Goal: Check status: Check status

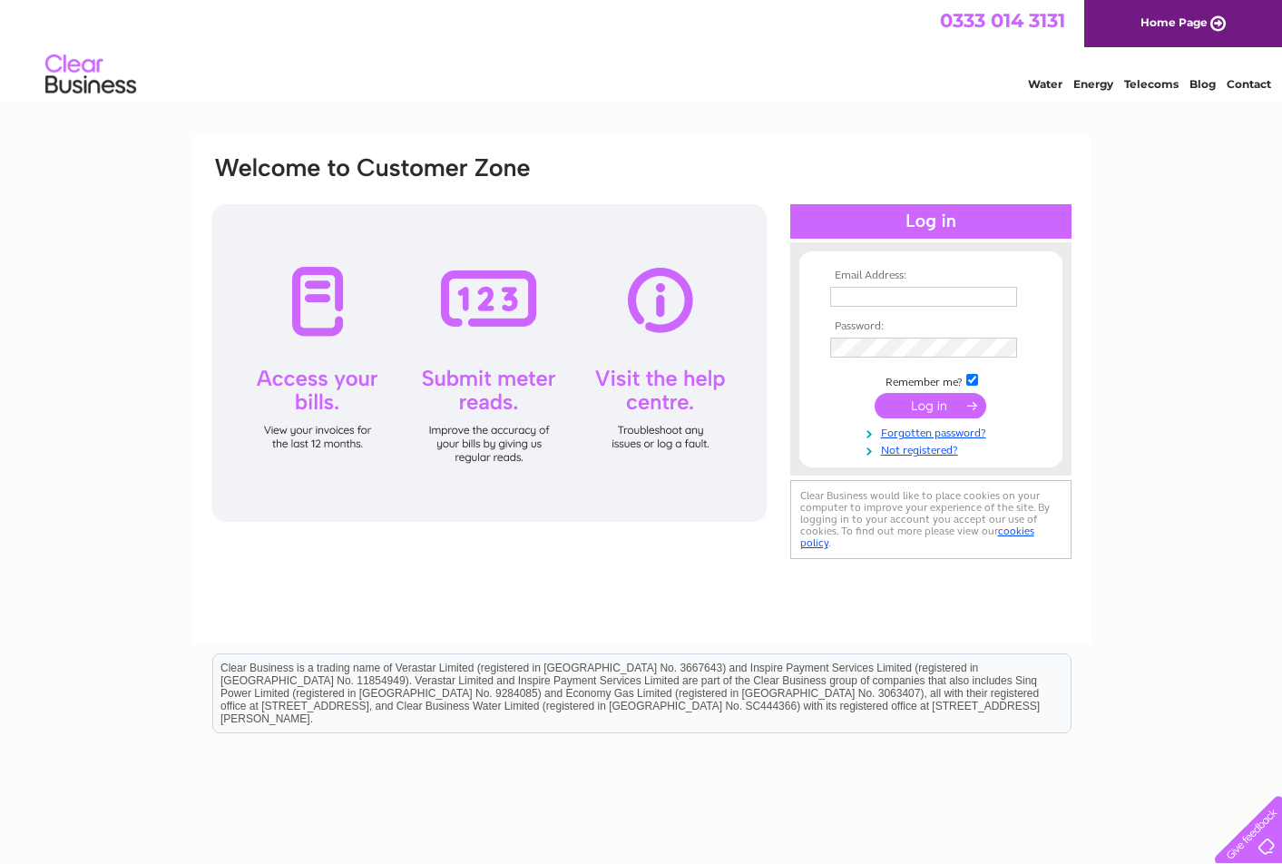
type input "[PERSON_NAME][EMAIL_ADDRESS][DOMAIN_NAME]"
click at [898, 399] on input "submit" at bounding box center [931, 405] width 112 height 25
click at [936, 402] on input "submit" at bounding box center [931, 405] width 112 height 25
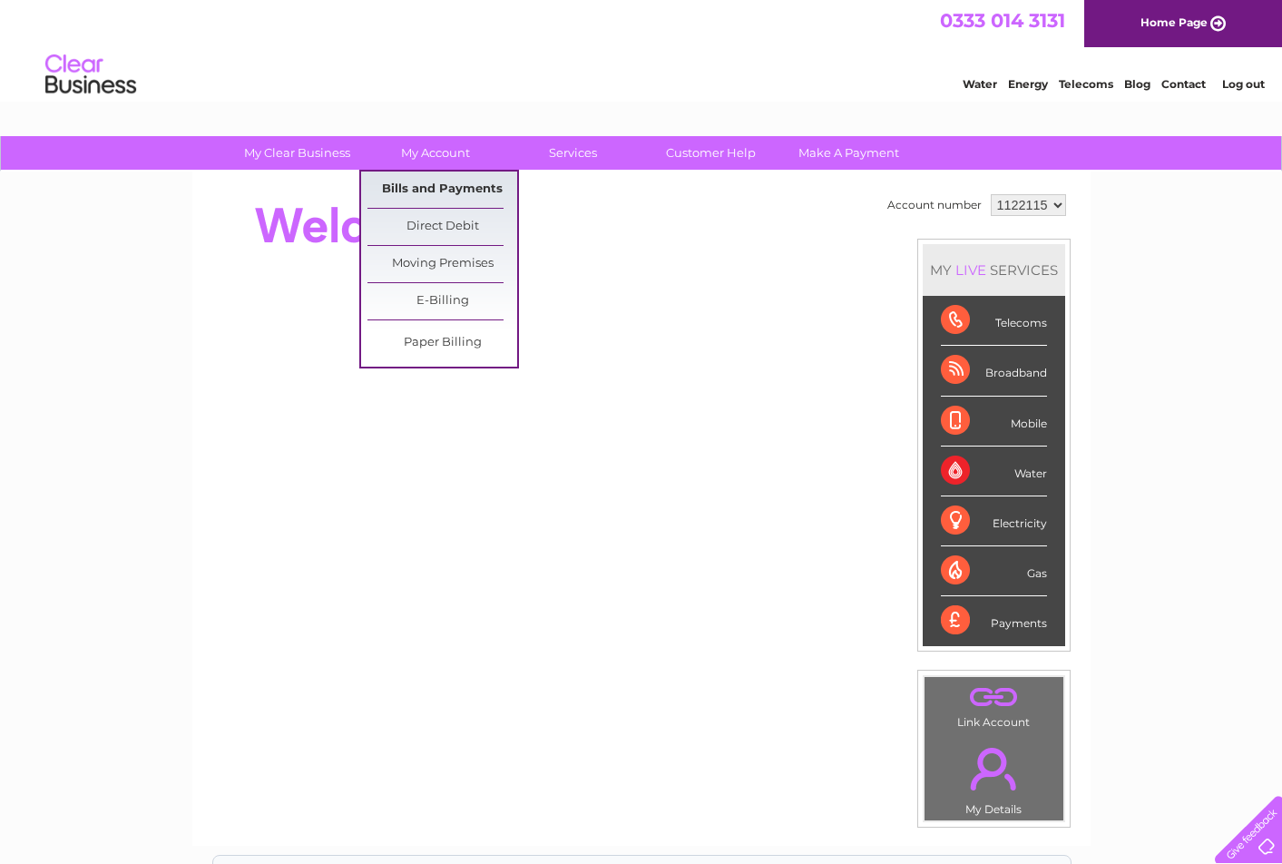
click at [435, 183] on link "Bills and Payments" at bounding box center [442, 189] width 150 height 36
click at [453, 184] on link "Bills and Payments" at bounding box center [442, 189] width 150 height 36
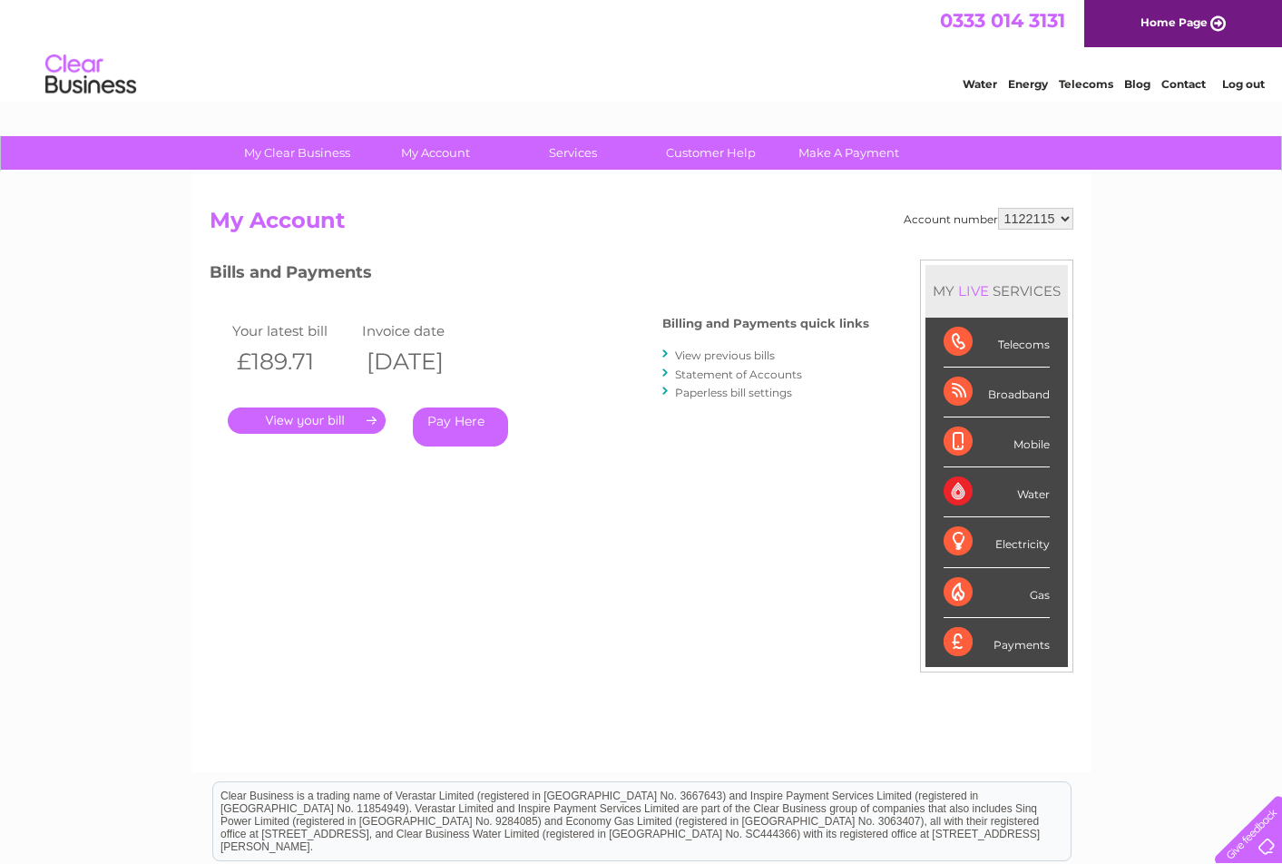
click at [714, 354] on link "View previous bills" at bounding box center [725, 355] width 100 height 14
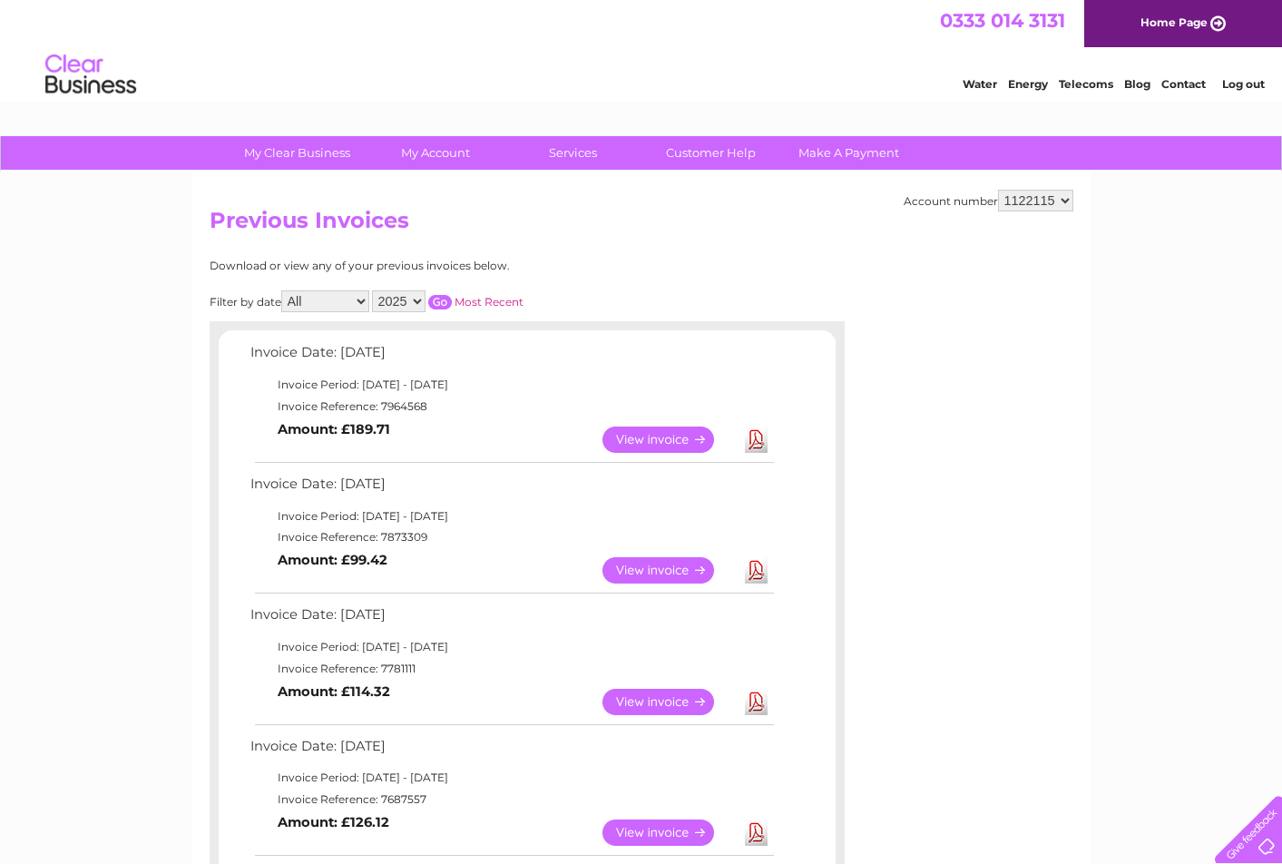
click at [698, 436] on link "View" at bounding box center [668, 439] width 133 height 26
